Goal: Find specific page/section

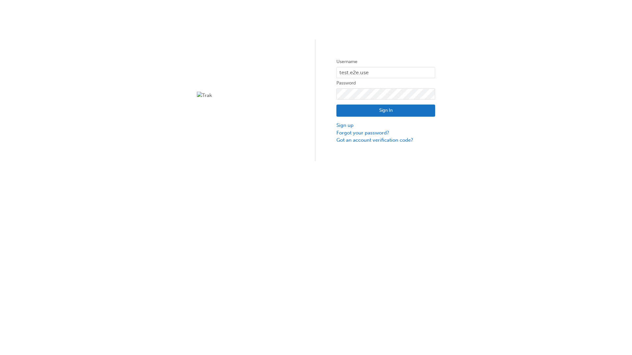
type input "test.e2e.user1"
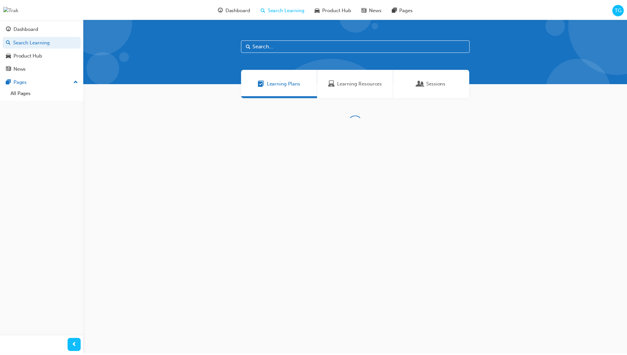
scroll to position [21, 0]
